Goal: Check status: Check status

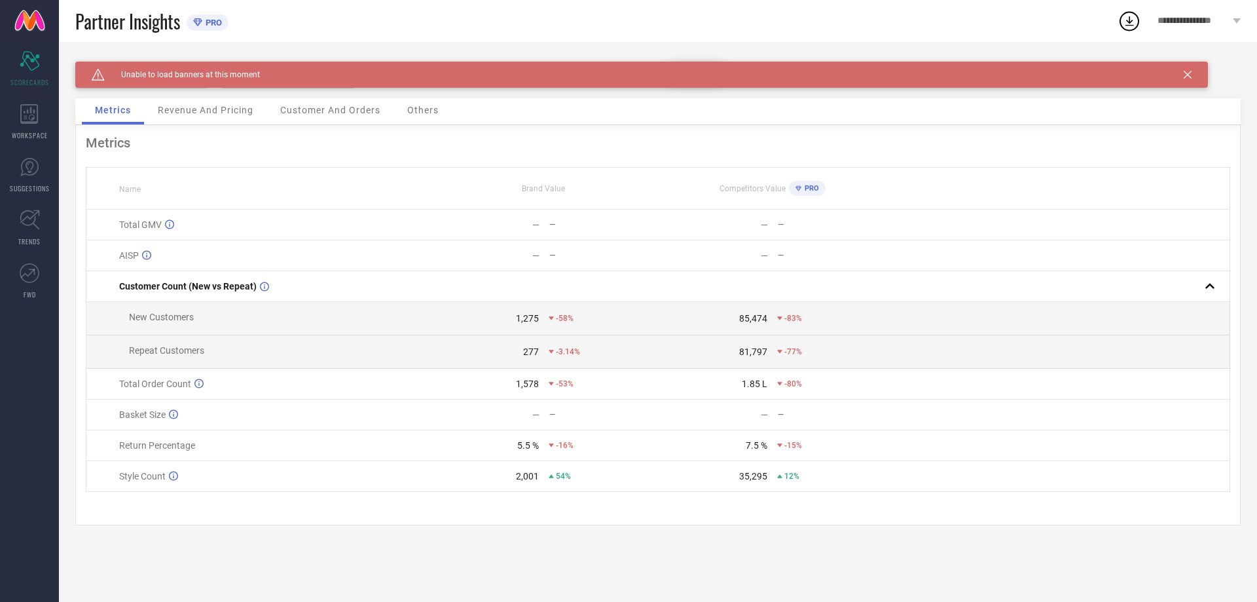
click at [1187, 75] on icon at bounding box center [1188, 75] width 8 height 8
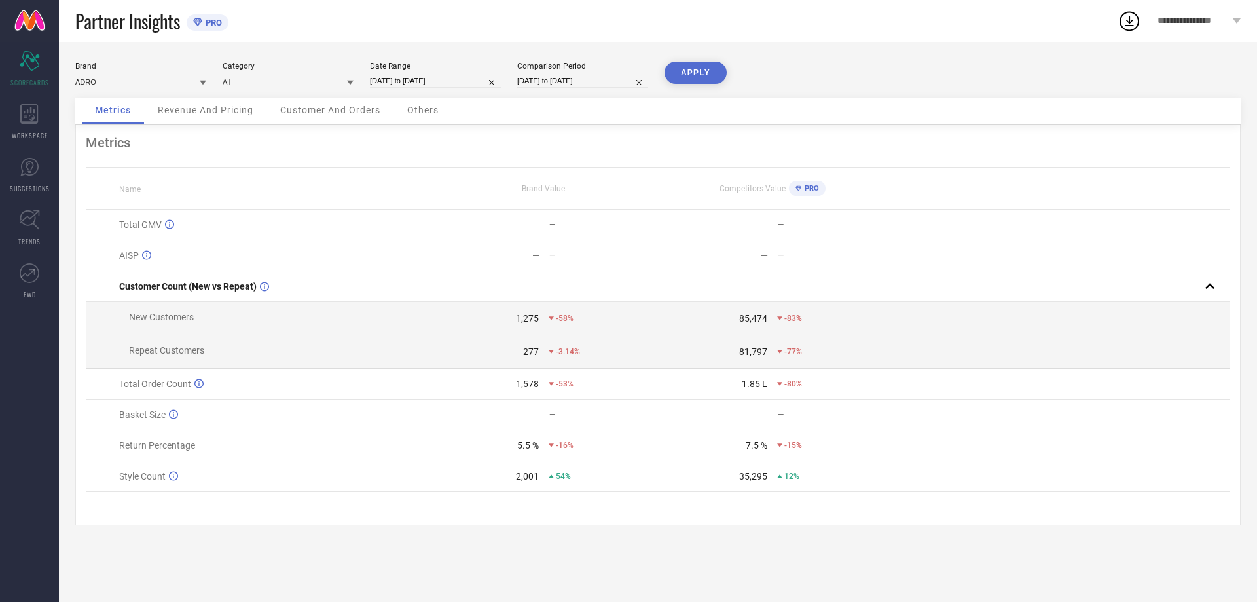
select select "9"
select select "2025"
select select "10"
select select "2025"
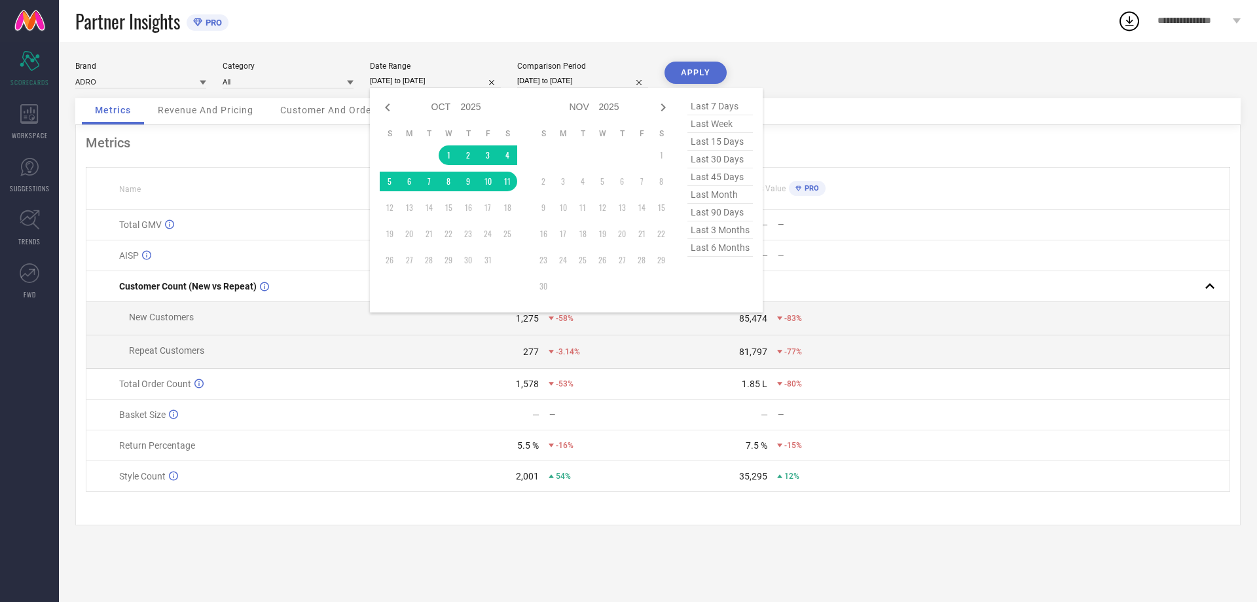
click at [416, 82] on input "[DATE] to [DATE]" at bounding box center [435, 81] width 131 height 14
click at [303, 141] on div "Metrics" at bounding box center [658, 143] width 1144 height 16
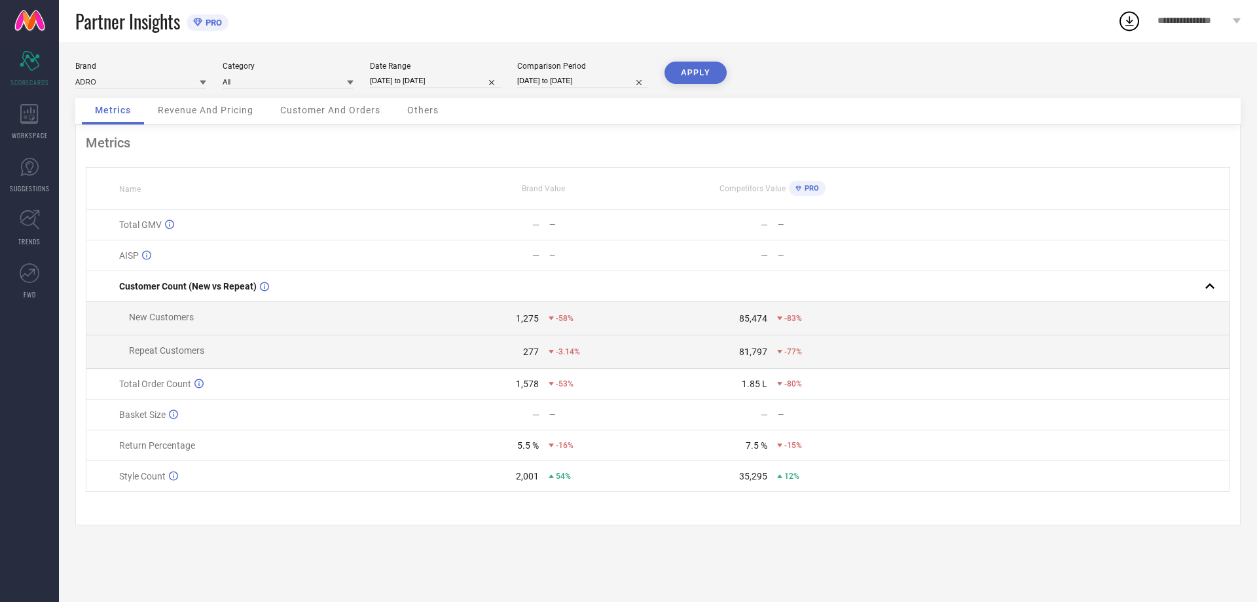
click at [693, 73] on button "APPLY" at bounding box center [695, 73] width 62 height 22
click at [233, 114] on span "Revenue And Pricing" at bounding box center [206, 110] width 96 height 10
